Goal: Transaction & Acquisition: Purchase product/service

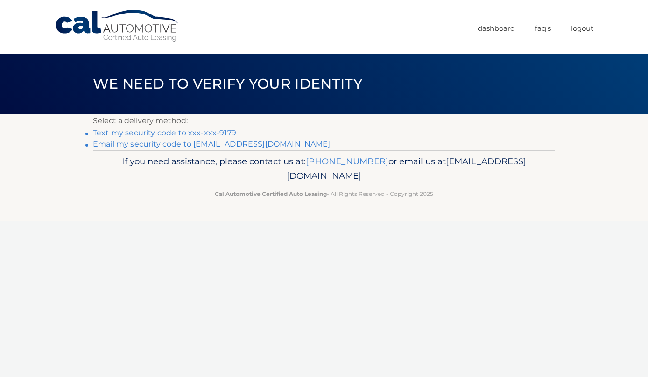
click at [262, 145] on link "Email my security code to [EMAIL_ADDRESS][DOMAIN_NAME]" at bounding box center [212, 144] width 238 height 9
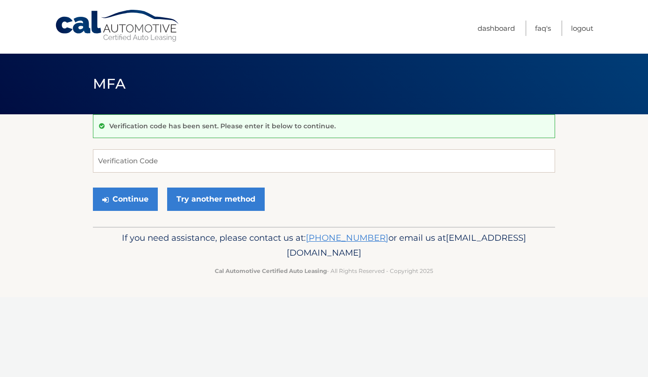
click at [246, 140] on div "Verification code has been sent. Please enter it below to continue. Verificatio…" at bounding box center [324, 170] width 462 height 113
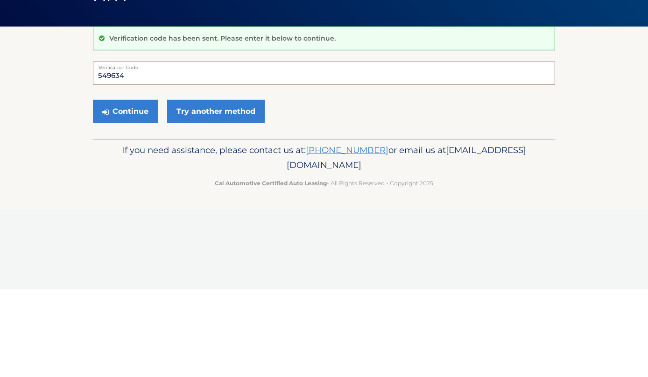
type input "549634"
click at [134, 188] on button "Continue" at bounding box center [125, 199] width 65 height 23
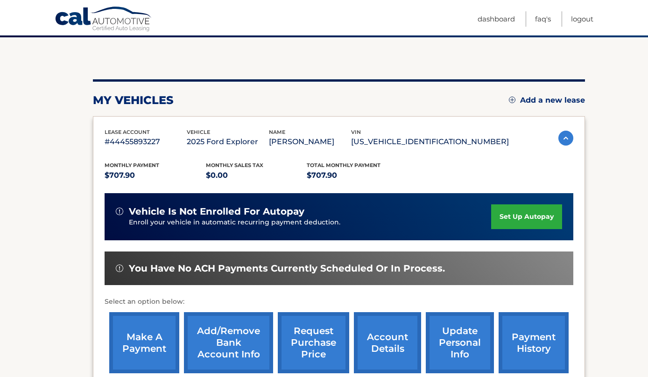
scroll to position [77, 0]
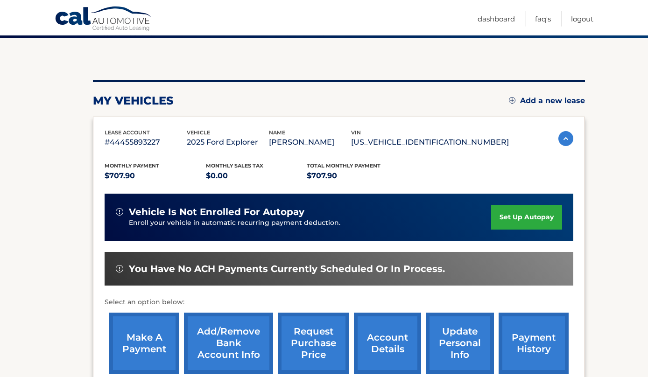
click at [150, 360] on link "make a payment" at bounding box center [144, 343] width 70 height 61
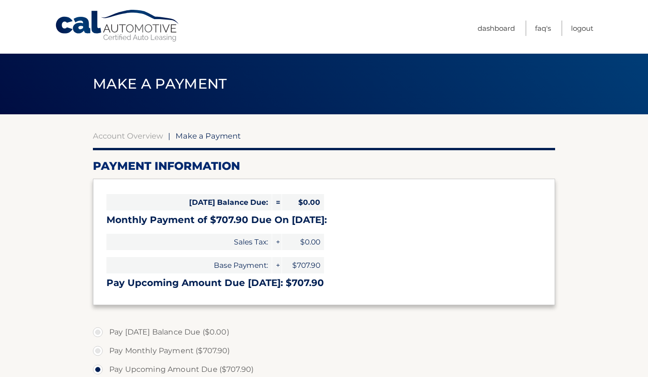
select select "YTg4ZWI4ZWMtODQxZS00ZjFhLWE1YTItYWE2ZjRiNGI1ZmI1"
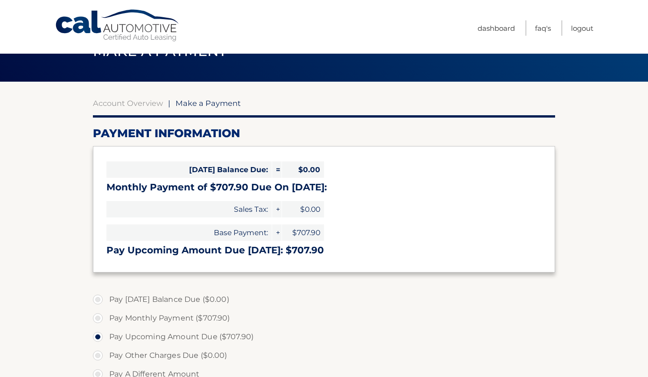
scroll to position [59, 0]
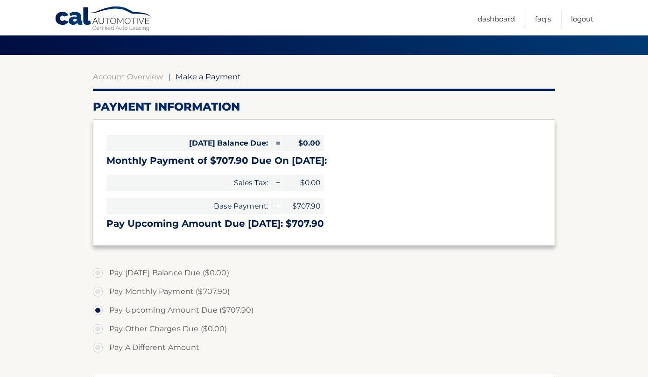
click at [306, 161] on h3 "Monthly Payment of $707.90 Due On Aug 26:" at bounding box center [323, 161] width 435 height 12
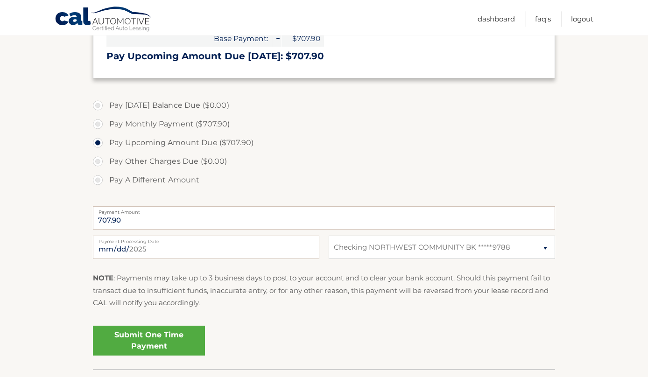
scroll to position [239, 0]
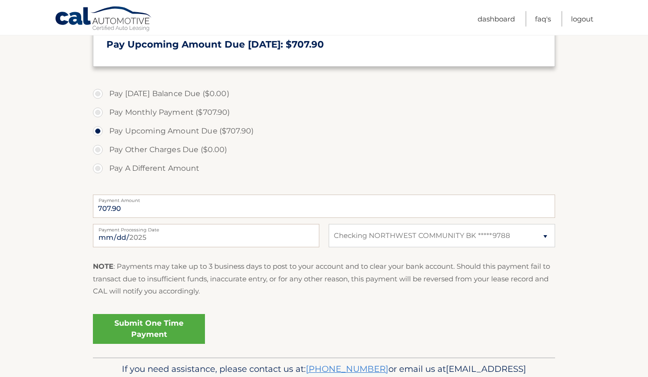
click at [165, 315] on link "Submit One Time Payment" at bounding box center [149, 329] width 112 height 30
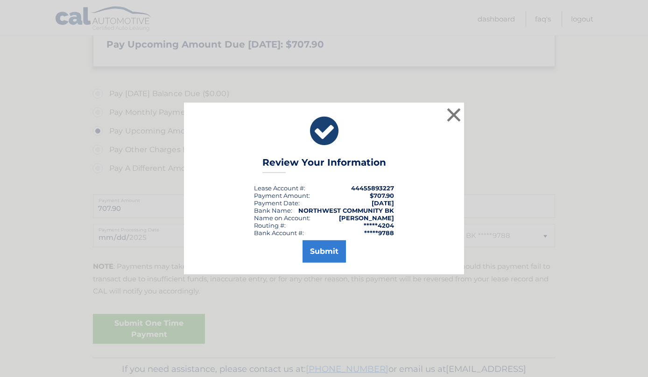
click at [328, 263] on button "Submit" at bounding box center [324, 252] width 43 height 22
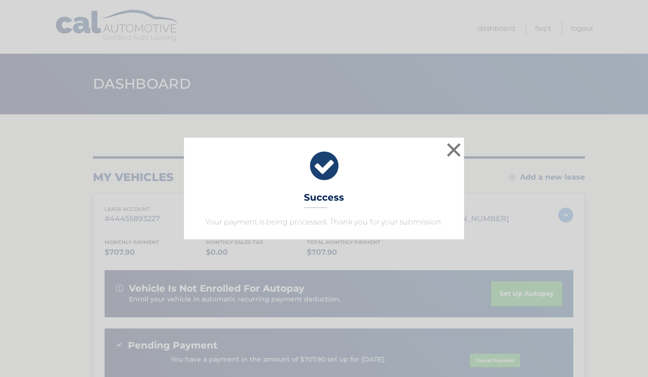
click at [452, 150] on button "×" at bounding box center [454, 150] width 19 height 19
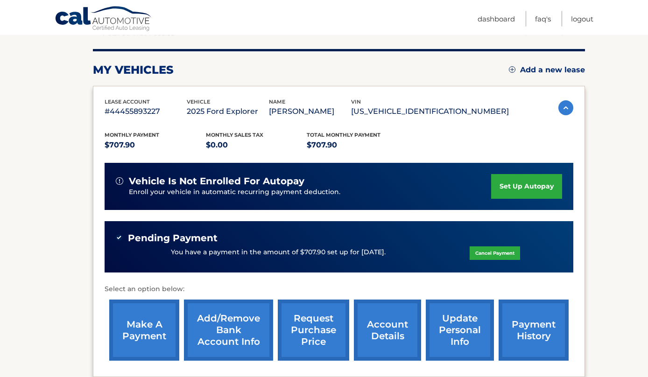
scroll to position [108, 0]
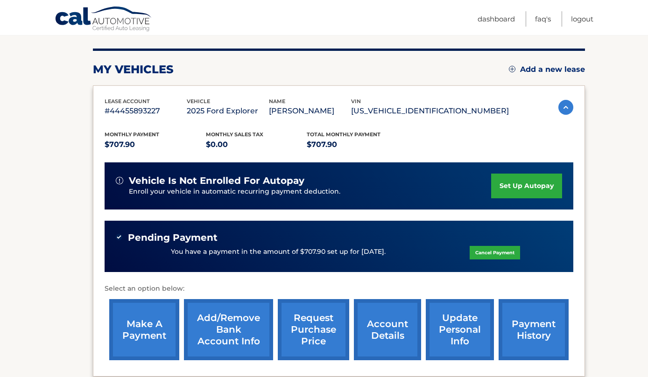
click at [542, 319] on link "payment history" at bounding box center [534, 329] width 70 height 61
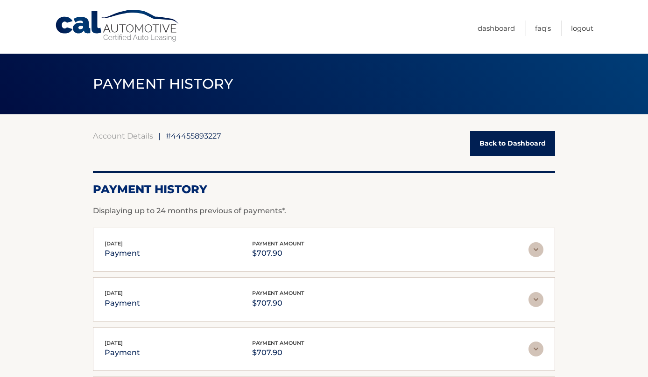
click at [516, 148] on link "Back to Dashboard" at bounding box center [512, 143] width 85 height 25
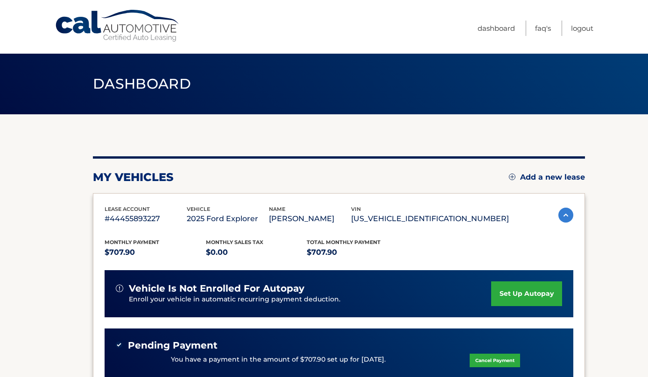
click at [590, 26] on link "Logout" at bounding box center [582, 28] width 22 height 15
